Goal: Information Seeking & Learning: Learn about a topic

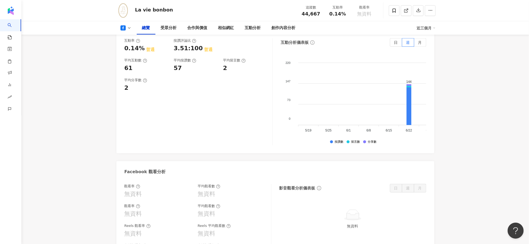
scroll to position [33, 0]
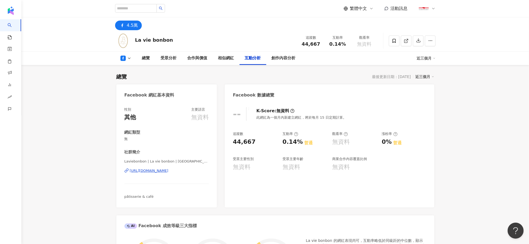
click at [428, 76] on div "近三個月" at bounding box center [424, 76] width 19 height 7
click at [431, 100] on link "近六個月" at bounding box center [427, 98] width 15 height 6
